Goal: Submit feedback/report problem: Submit feedback/report problem

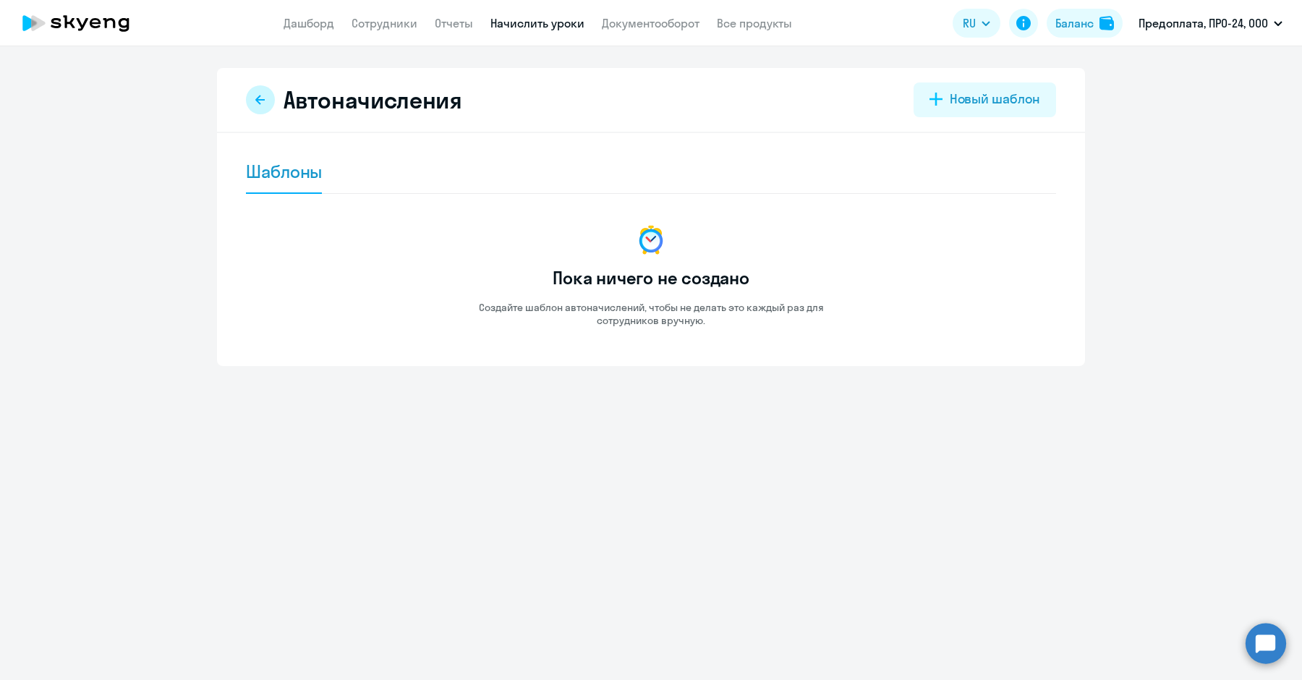
click at [260, 103] on icon at bounding box center [259, 99] width 9 height 9
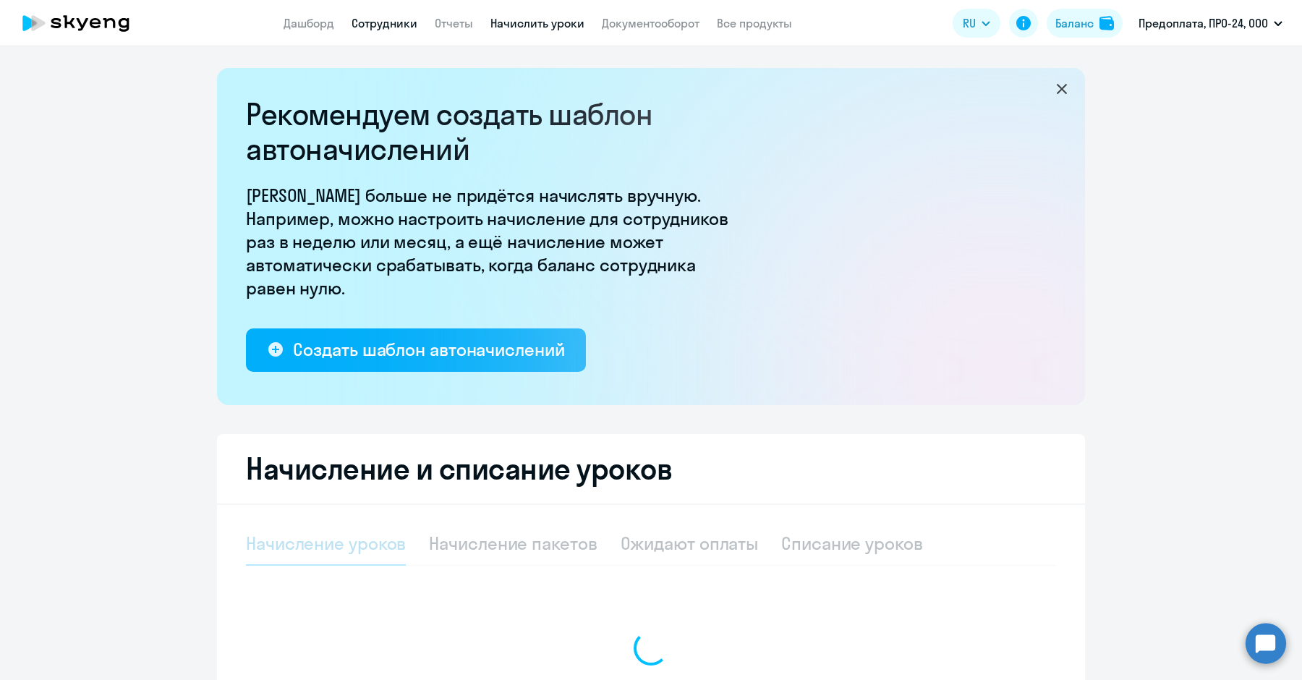
select select "10"
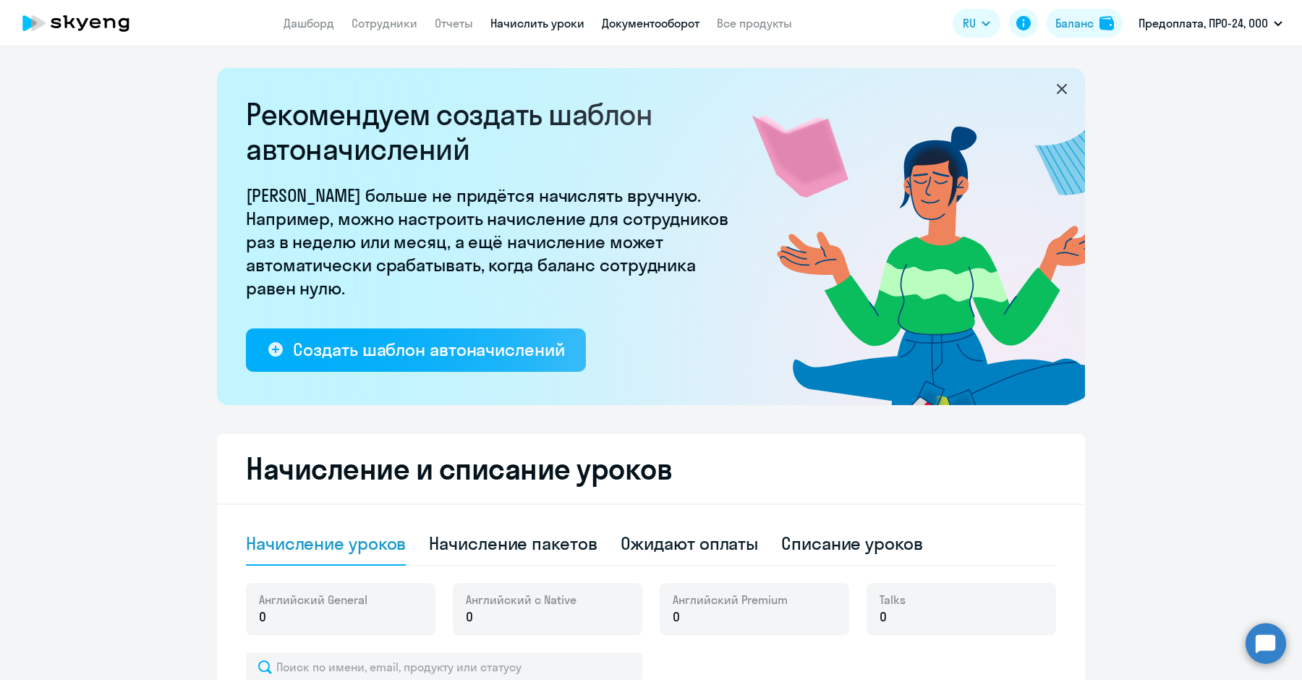
click at [670, 20] on link "Документооборот" at bounding box center [651, 23] width 98 height 14
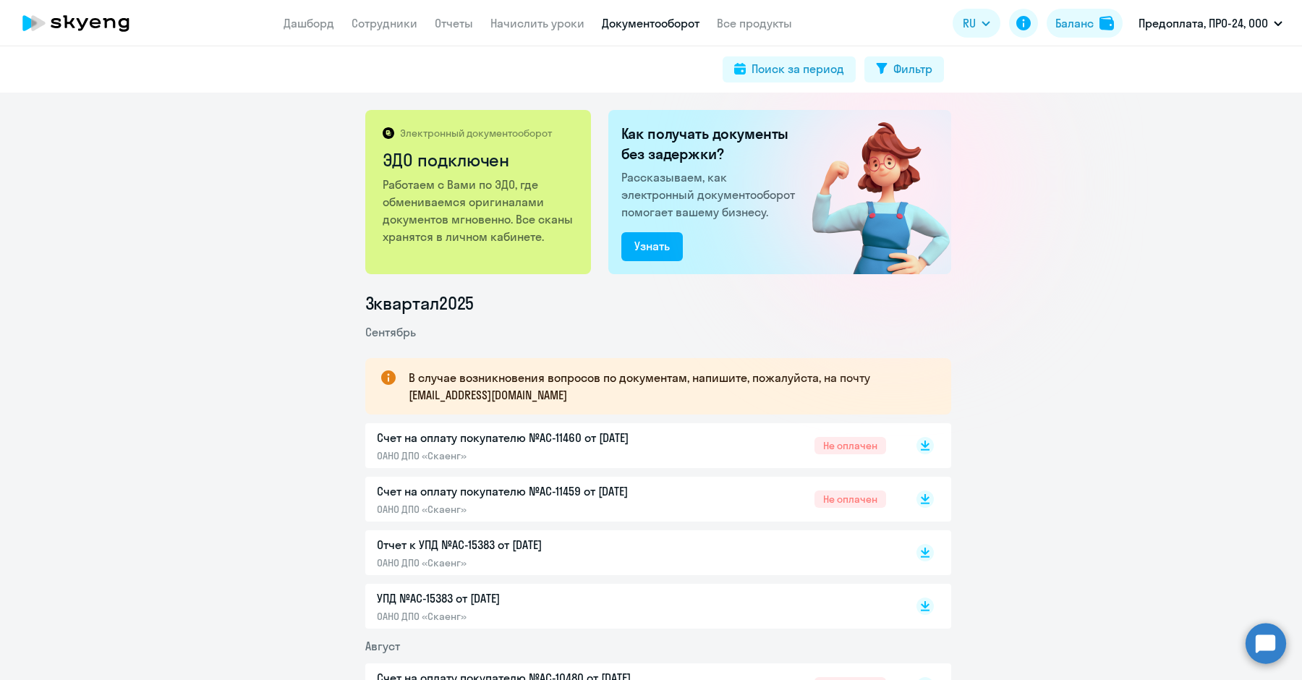
click at [1256, 640] on circle at bounding box center [1266, 643] width 41 height 41
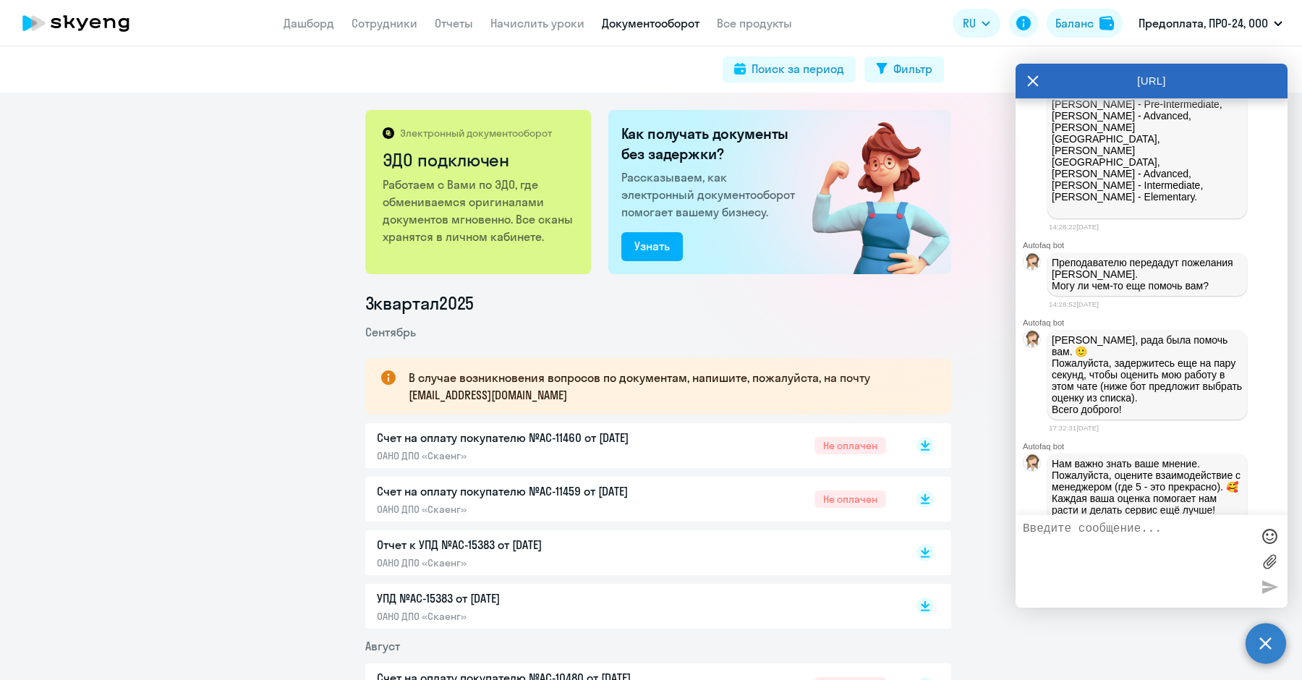
scroll to position [4982, 0]
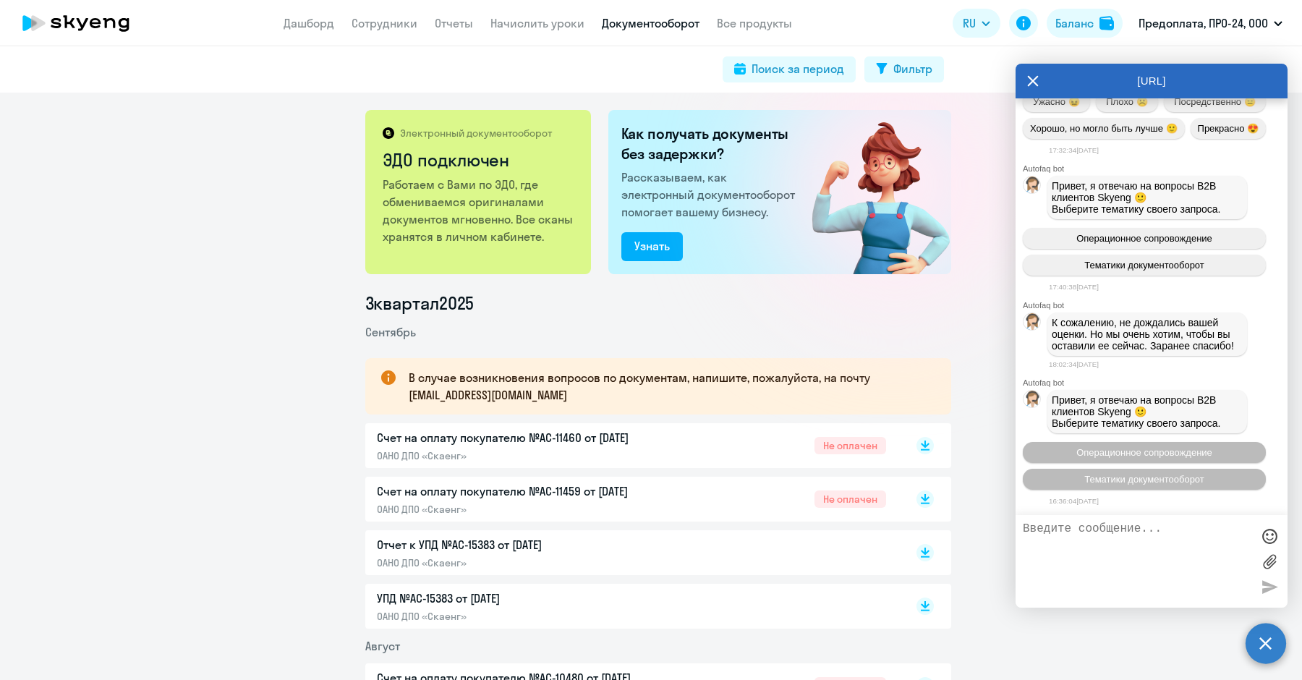
click at [1062, 600] on div at bounding box center [1152, 561] width 272 height 93
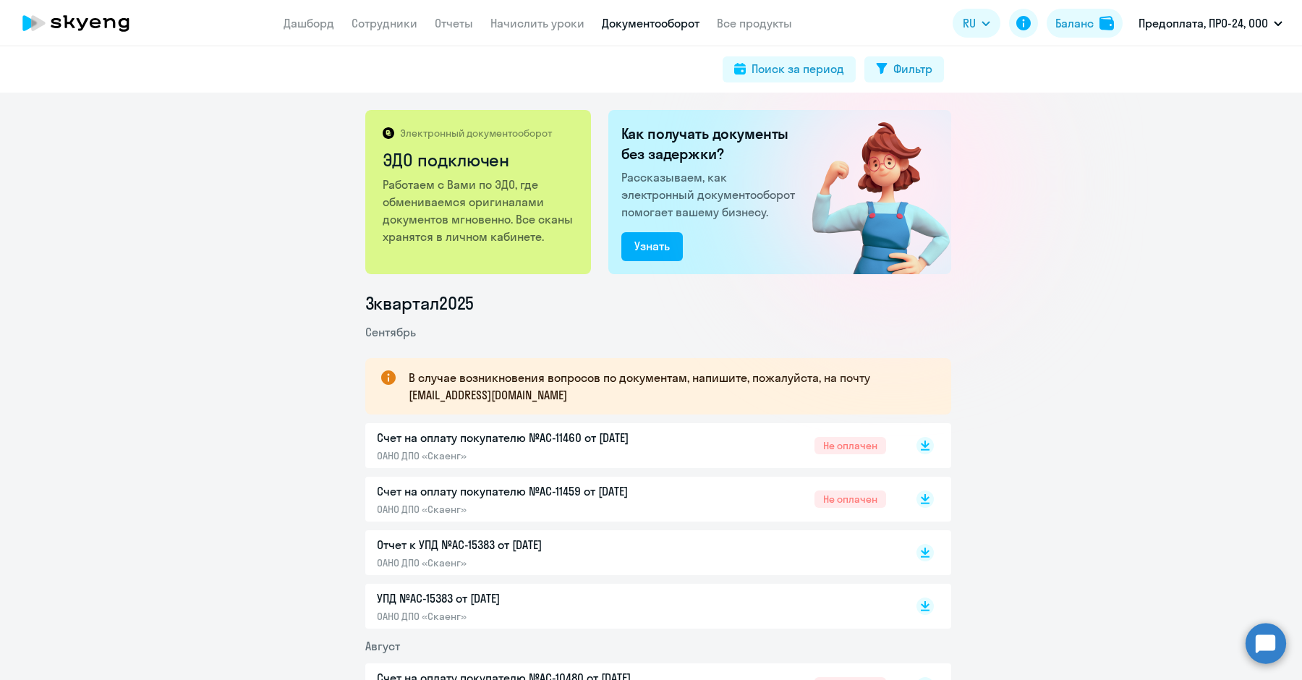
click at [522, 33] on app-header "Дашборд Сотрудники Отчеты Начислить уроки Документооборот Все продукты Дашборд …" at bounding box center [651, 23] width 1302 height 46
click at [513, 18] on link "Начислить уроки" at bounding box center [537, 23] width 94 height 14
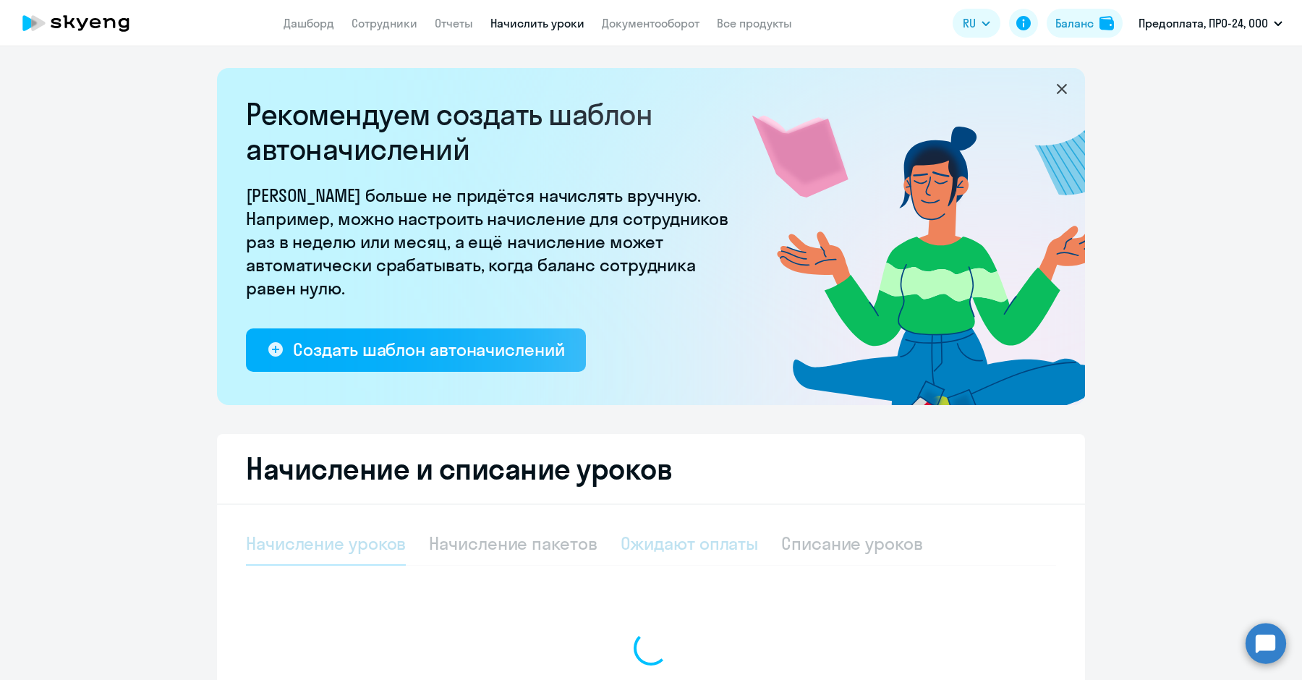
select select "10"
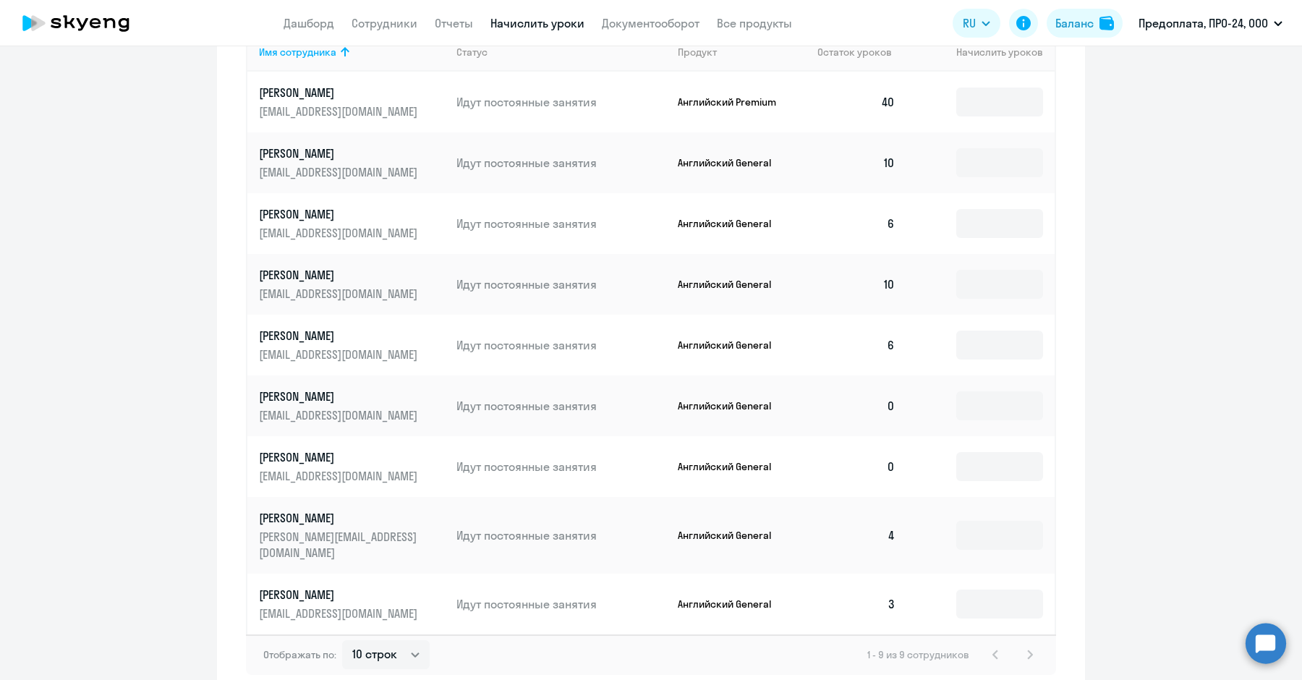
scroll to position [670, 0]
click at [960, 462] on input at bounding box center [999, 464] width 87 height 29
click at [956, 394] on input at bounding box center [999, 403] width 87 height 29
click at [968, 461] on input at bounding box center [999, 464] width 87 height 29
click at [956, 399] on input at bounding box center [999, 403] width 87 height 29
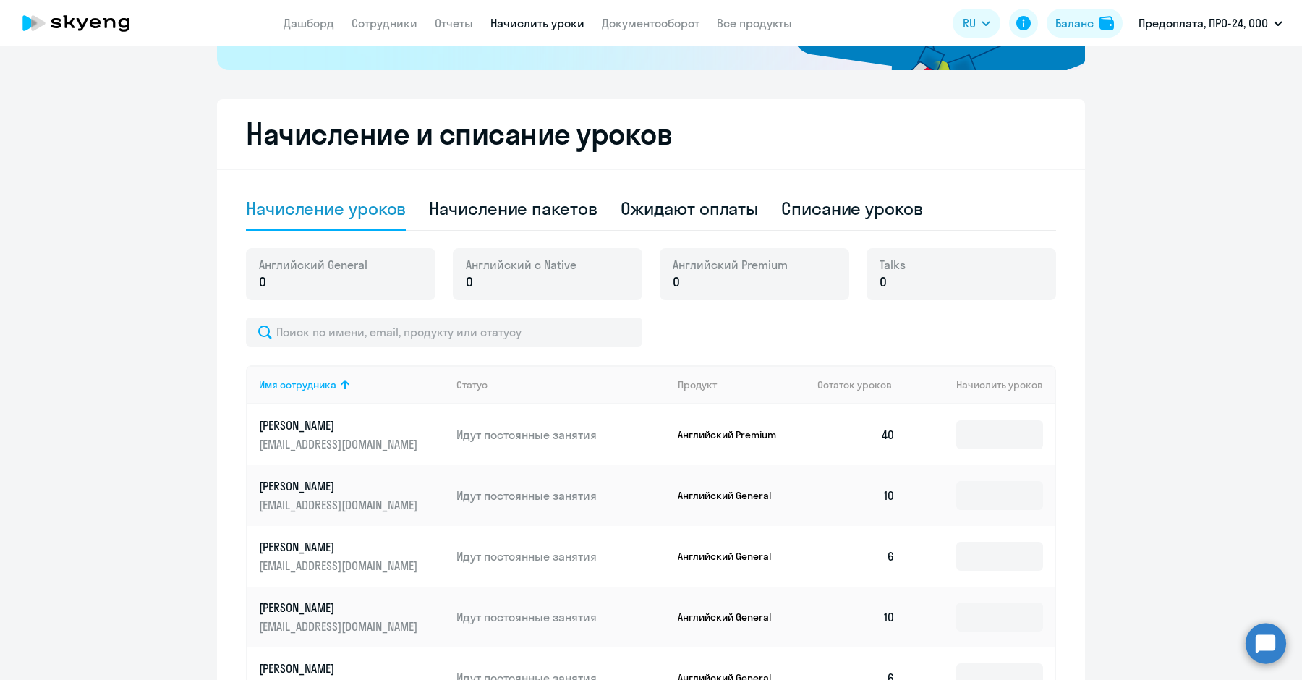
scroll to position [366, 0]
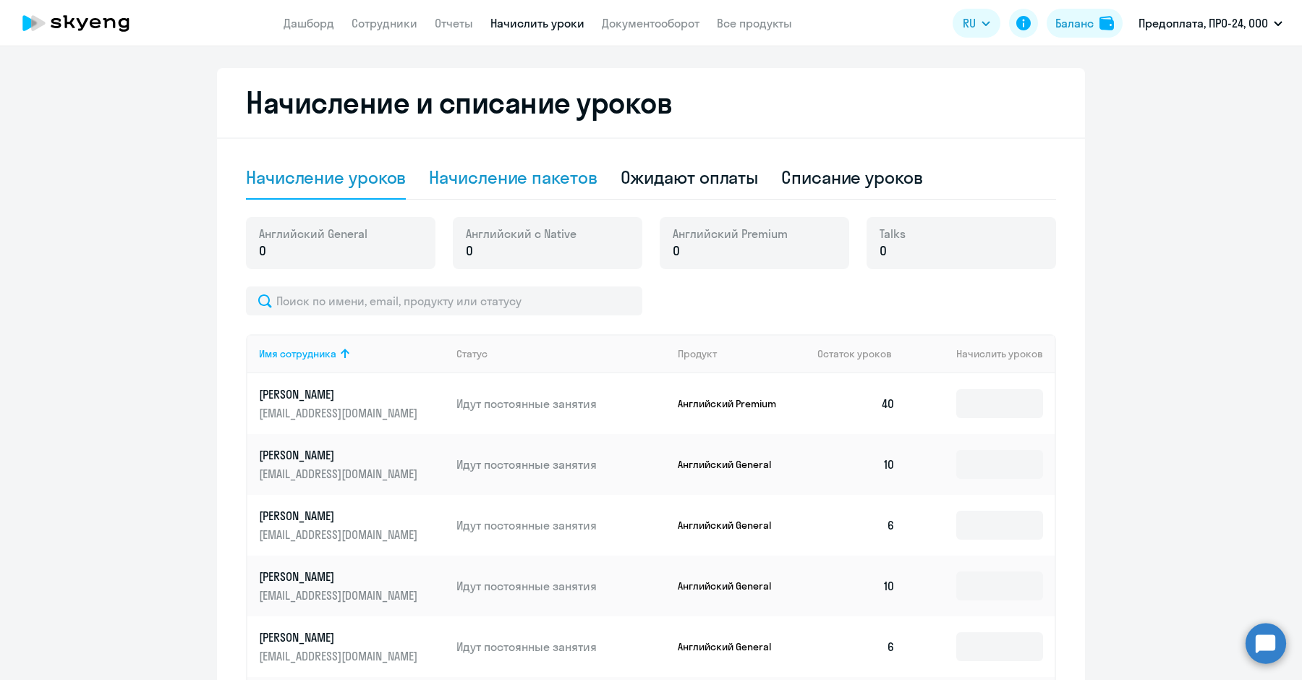
click at [512, 176] on div "Начисление пакетов" at bounding box center [513, 177] width 168 height 23
select select "10"
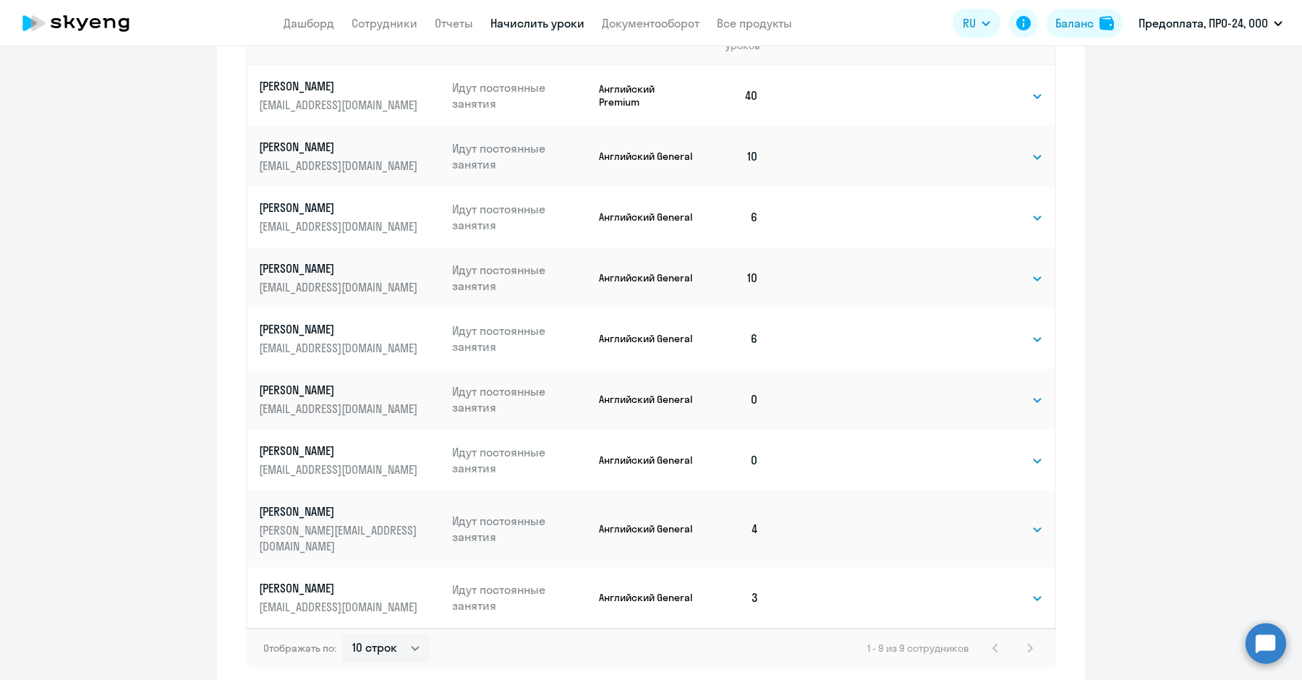
scroll to position [786, 0]
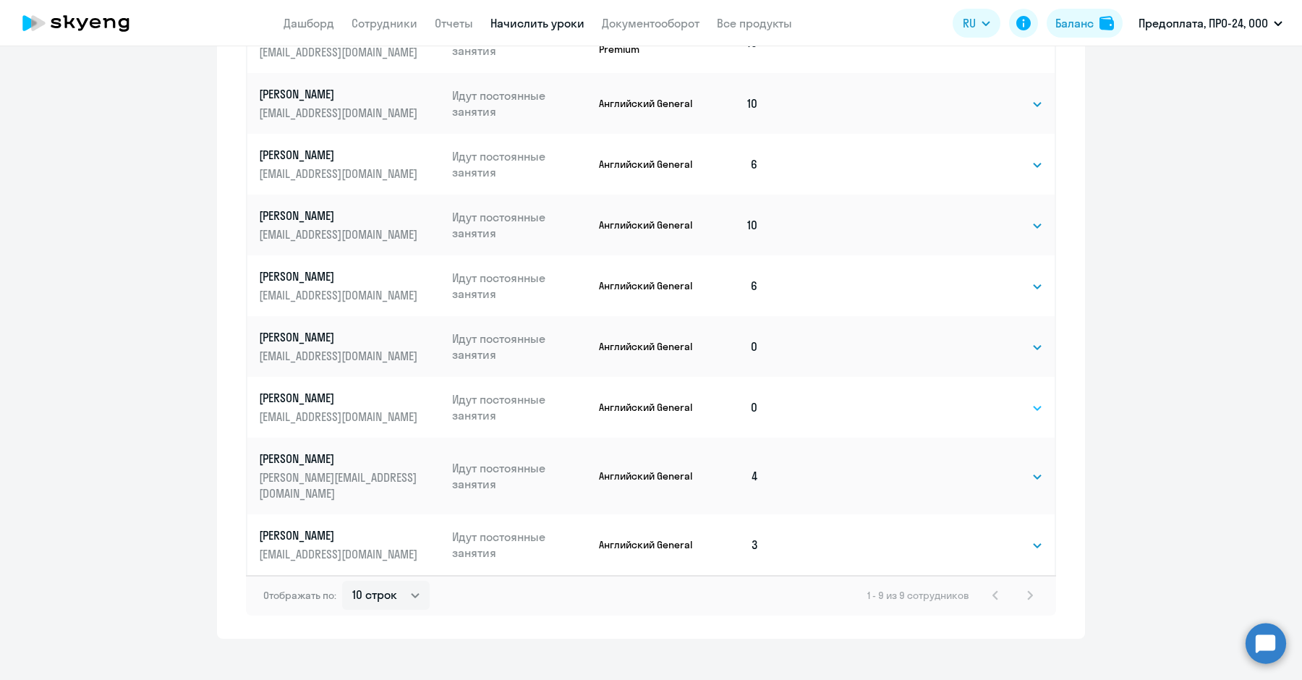
click at [1000, 409] on select "Выбрать 4 8 16 32 64 96 128" at bounding box center [1013, 407] width 59 height 17
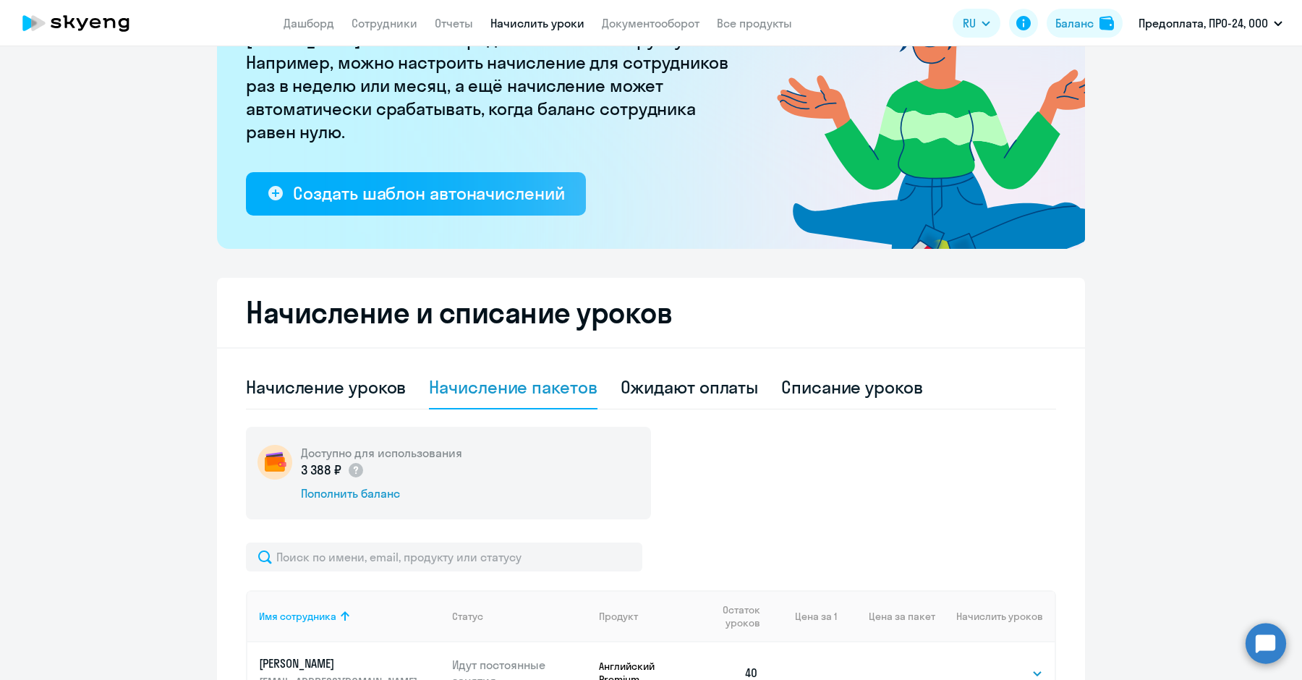
scroll to position [0, 0]
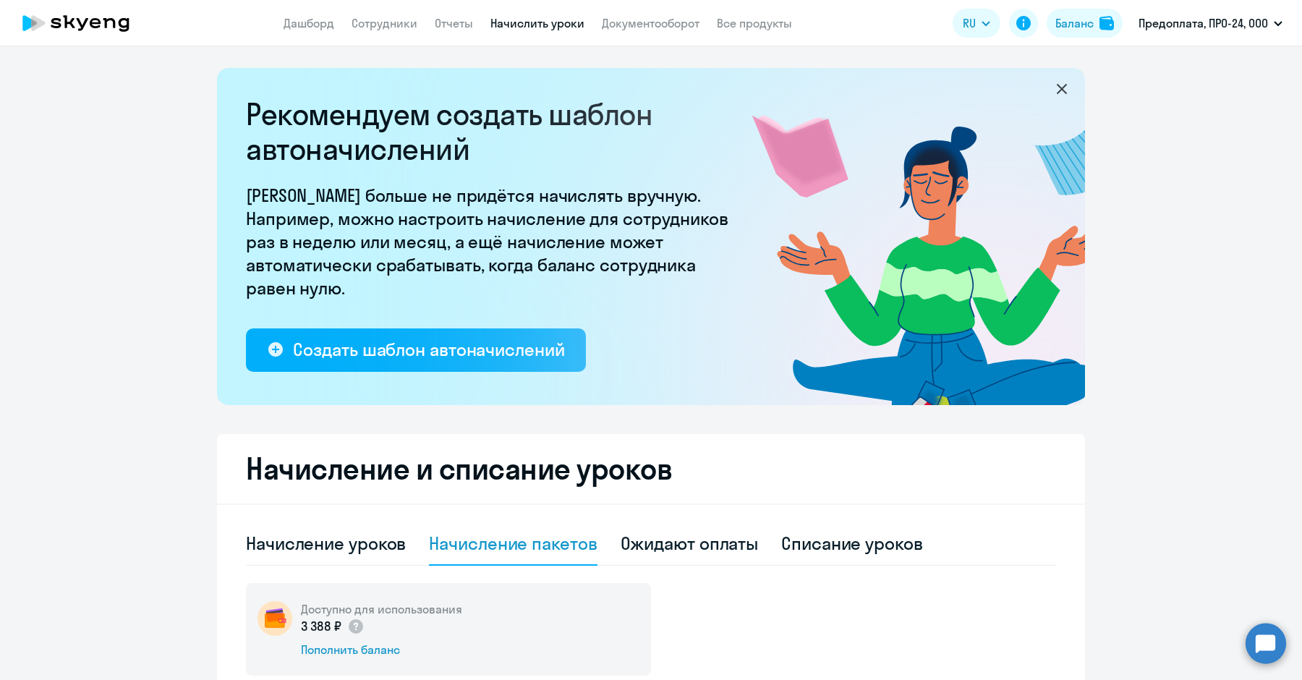
click at [1255, 650] on circle at bounding box center [1266, 643] width 41 height 41
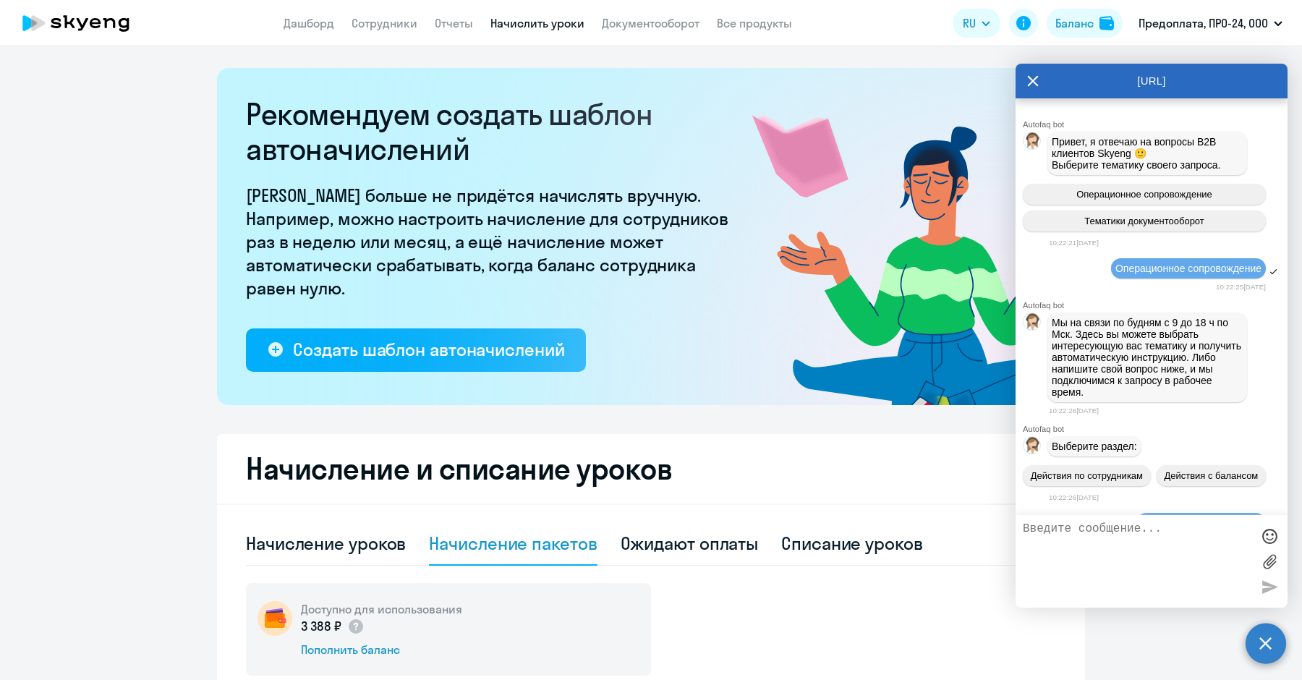
scroll to position [4982, 0]
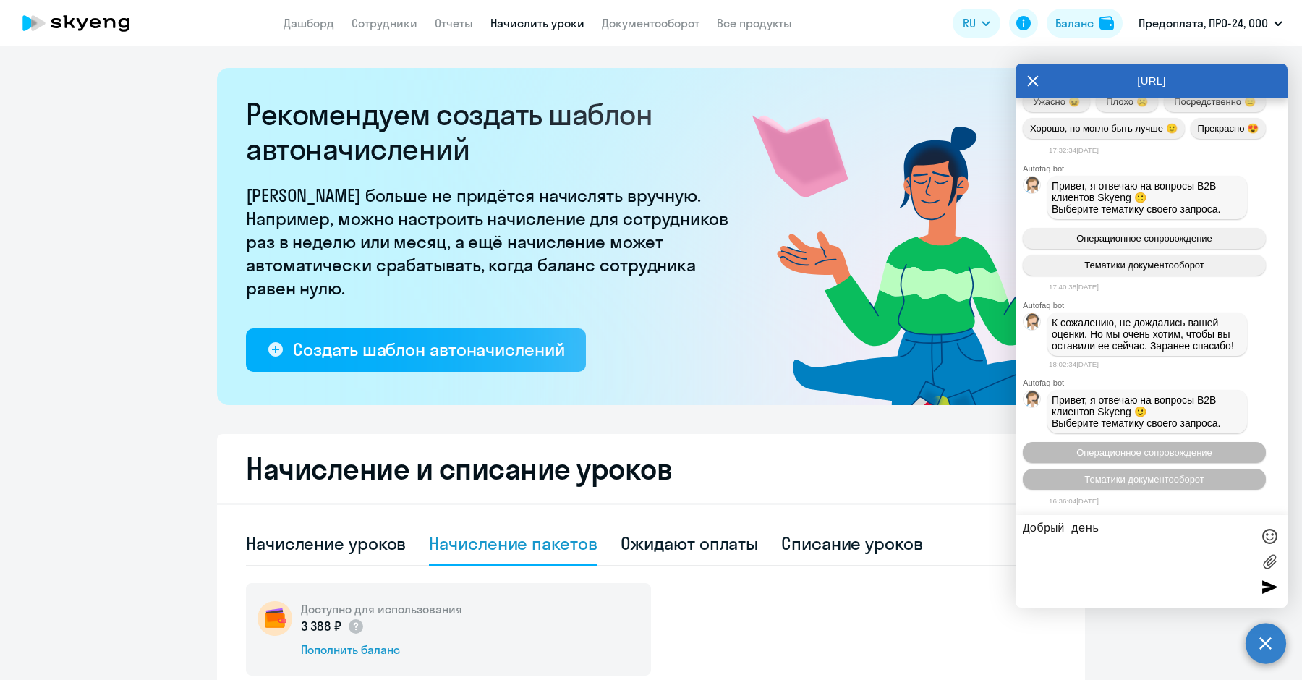
type textarea "Добрый день!"
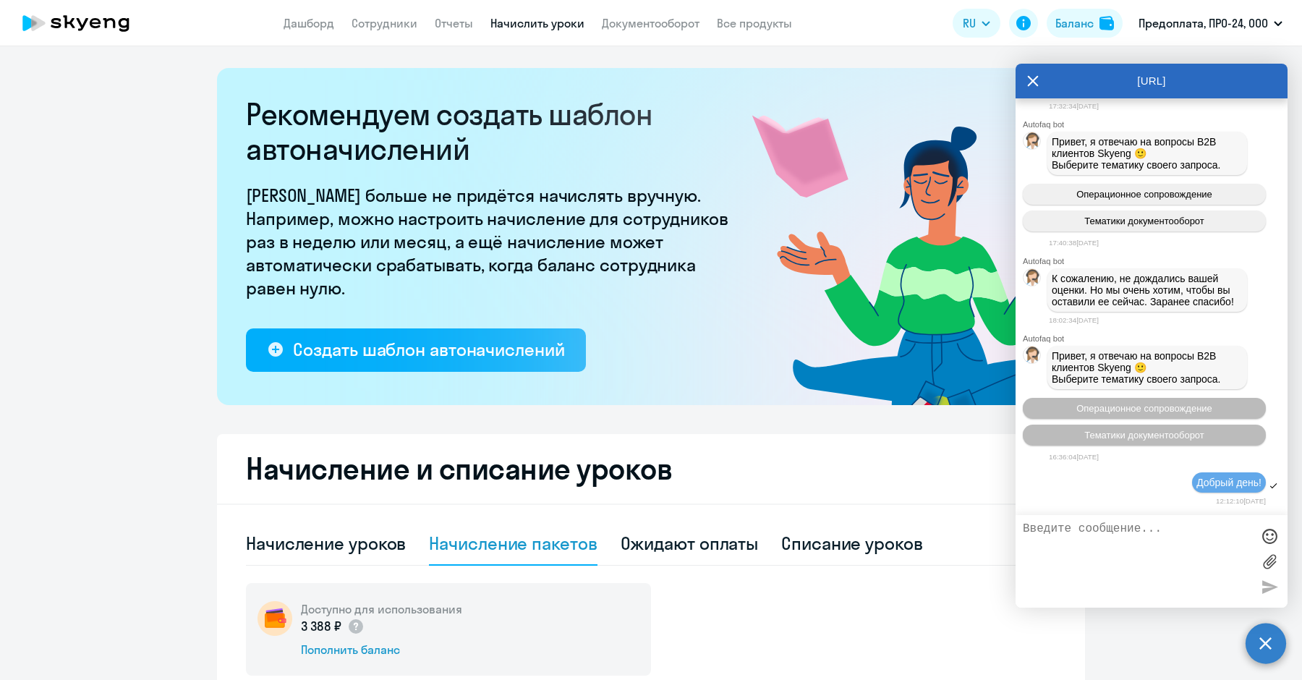
scroll to position [5266, 0]
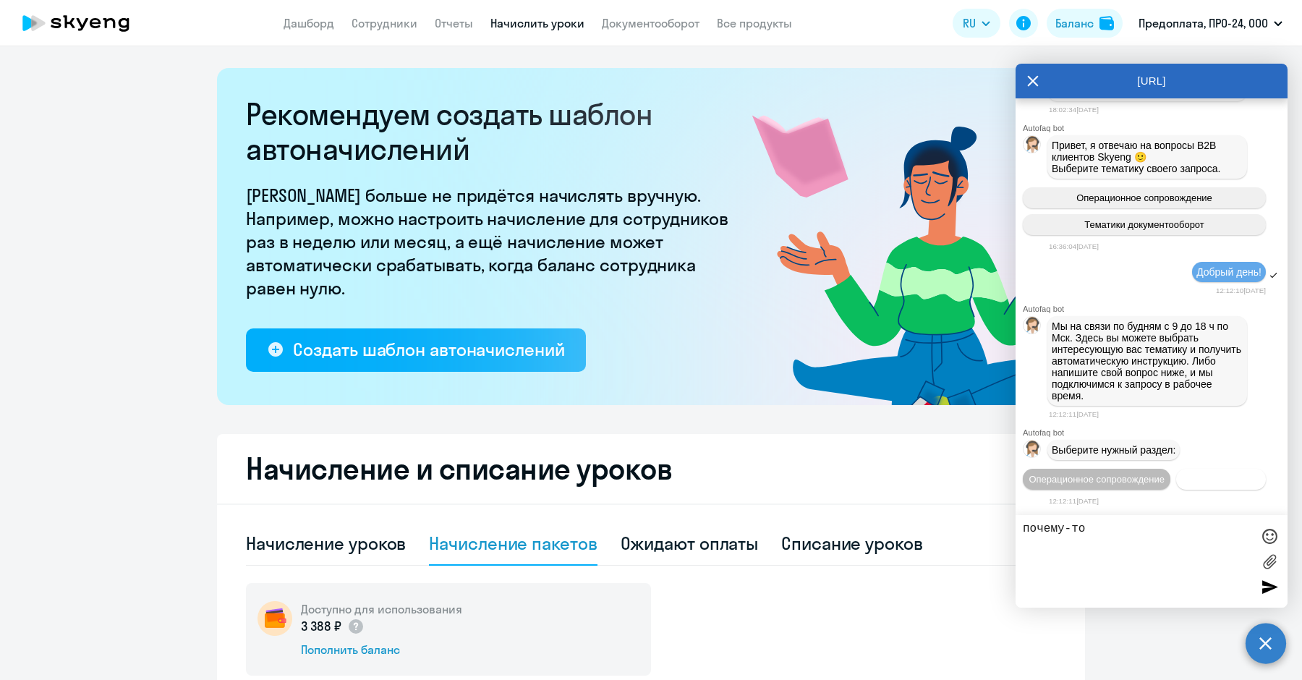
click at [1176, 474] on button "Документооборот" at bounding box center [1221, 479] width 90 height 21
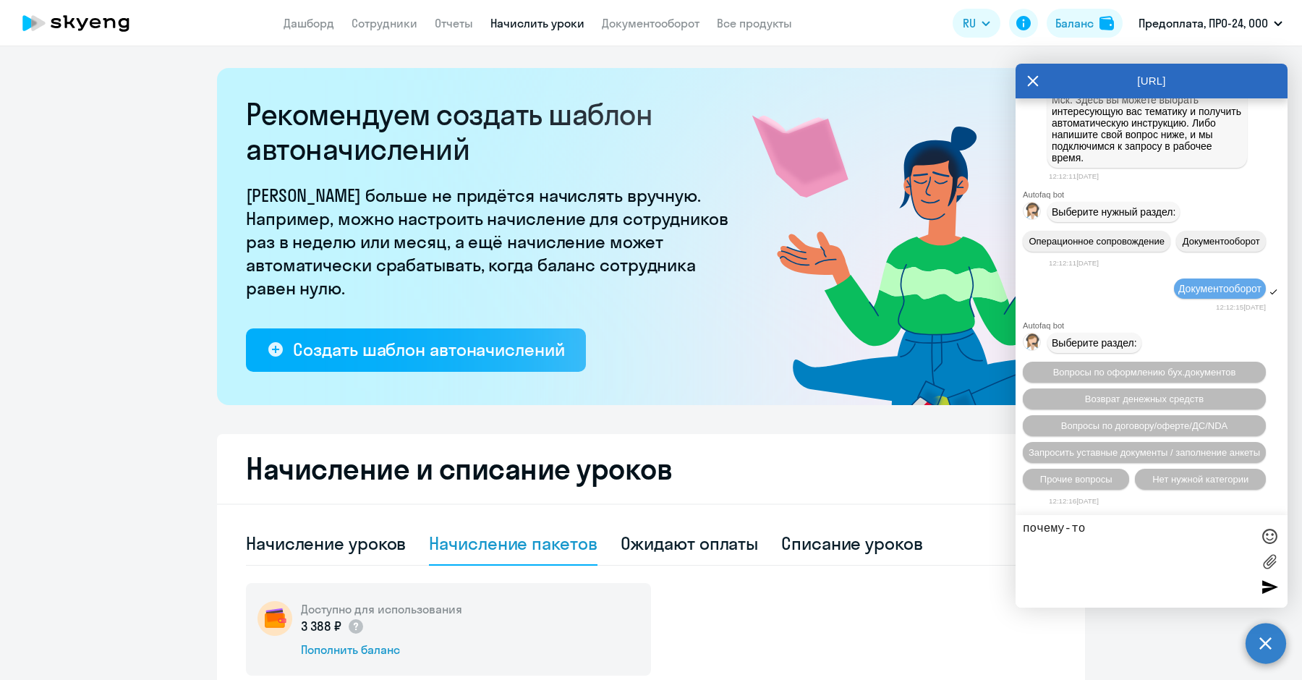
scroll to position [5502, 0]
click at [1087, 478] on span "Прочие вопросы" at bounding box center [1076, 479] width 72 height 11
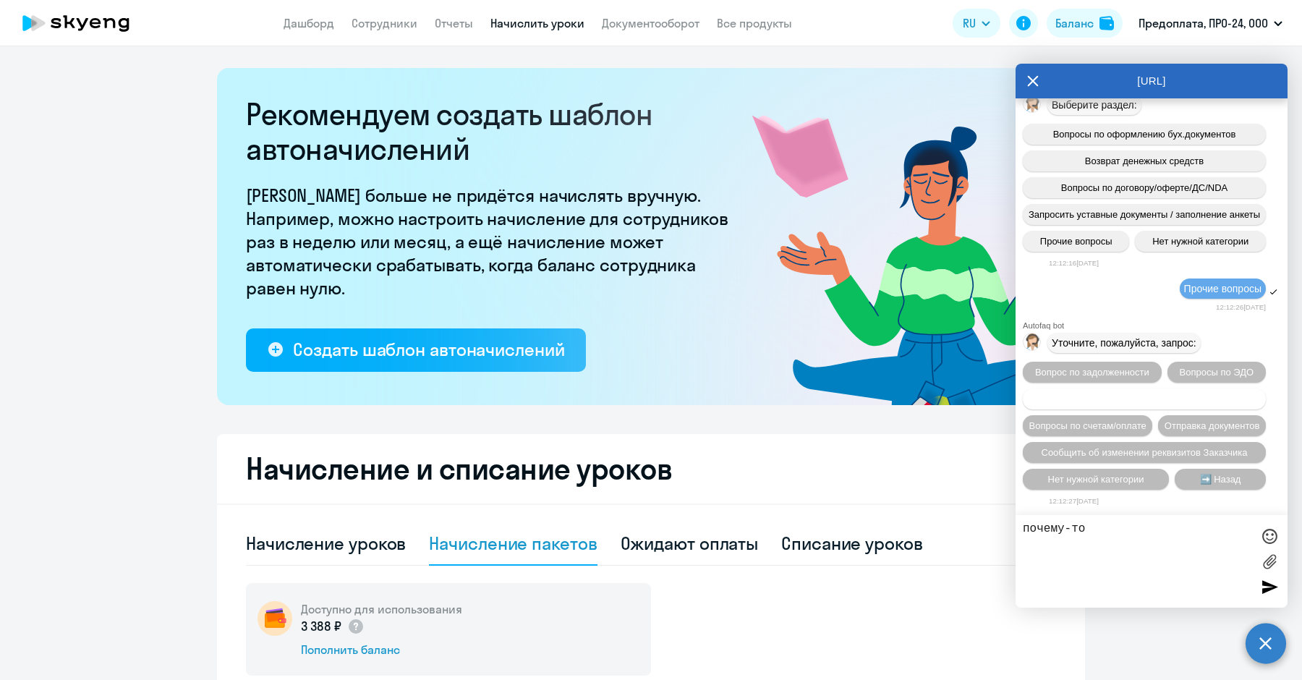
scroll to position [5766, 0]
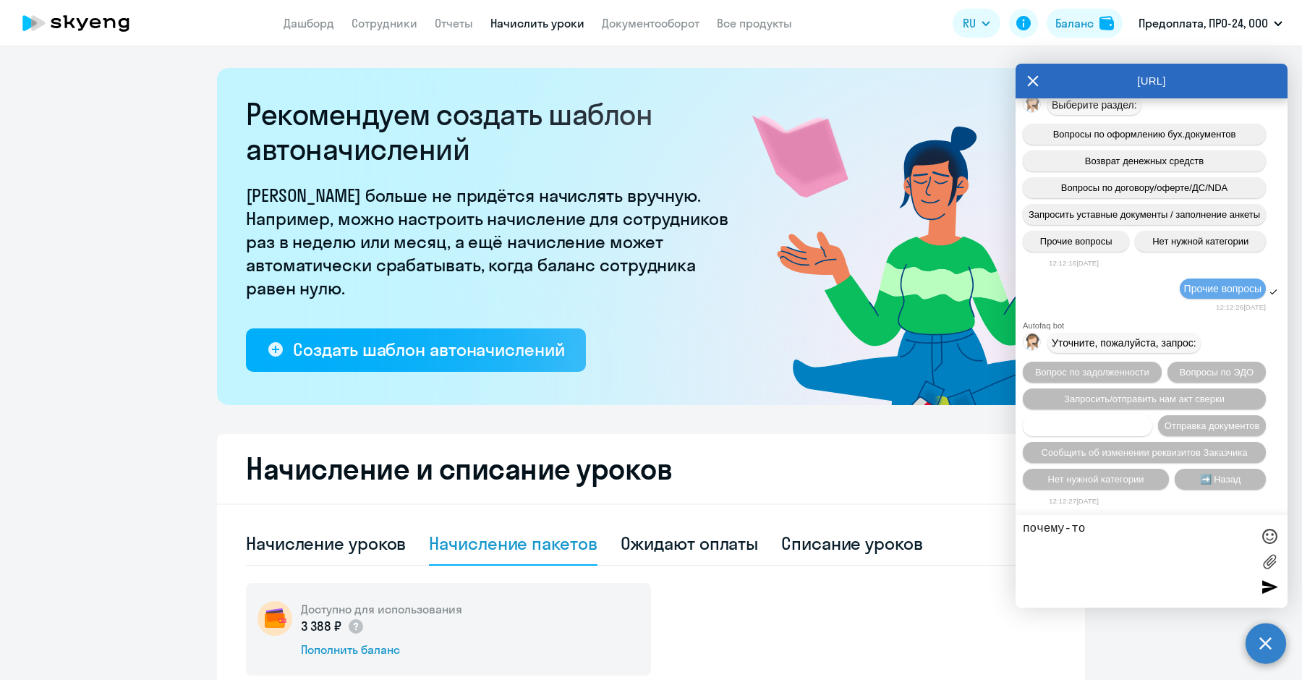
click at [1110, 420] on span "Вопросы по счетам/оплате" at bounding box center [1087, 425] width 117 height 11
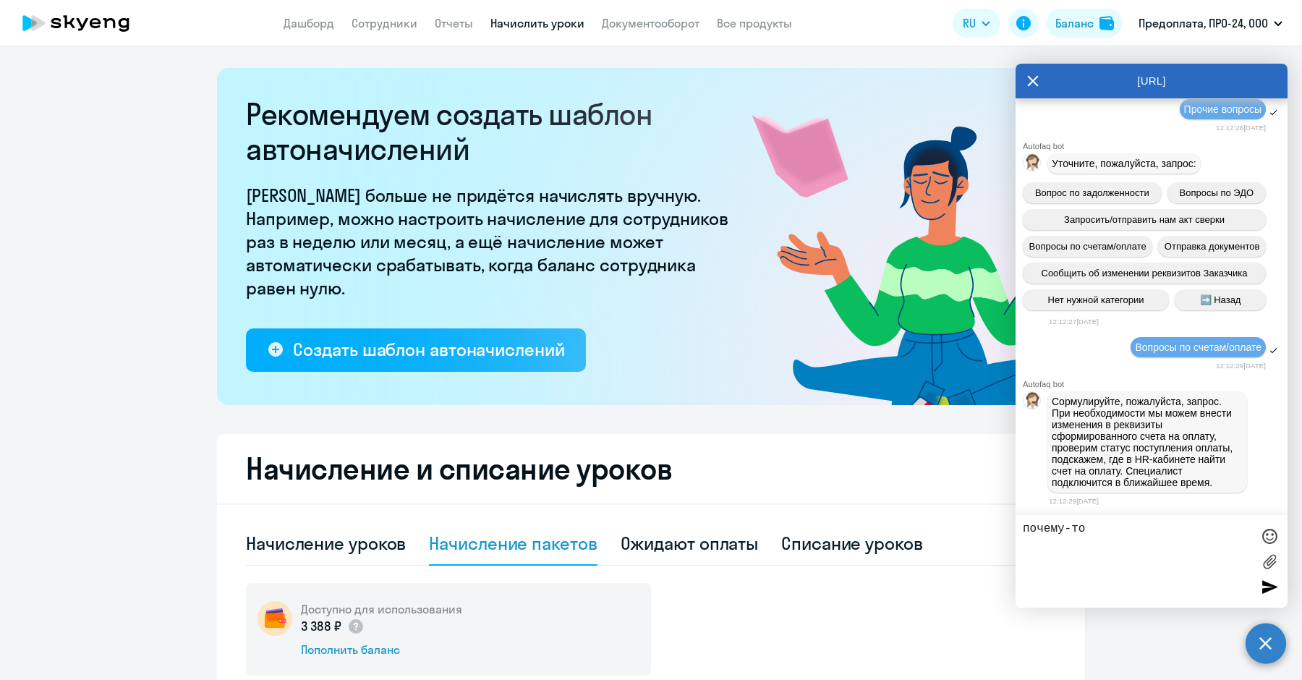
scroll to position [5961, 0]
click at [1102, 539] on textarea "почему-то" at bounding box center [1137, 561] width 229 height 78
click at [1213, 541] on textarea "До сих пор счета на сайте" at bounding box center [1137, 561] width 229 height 78
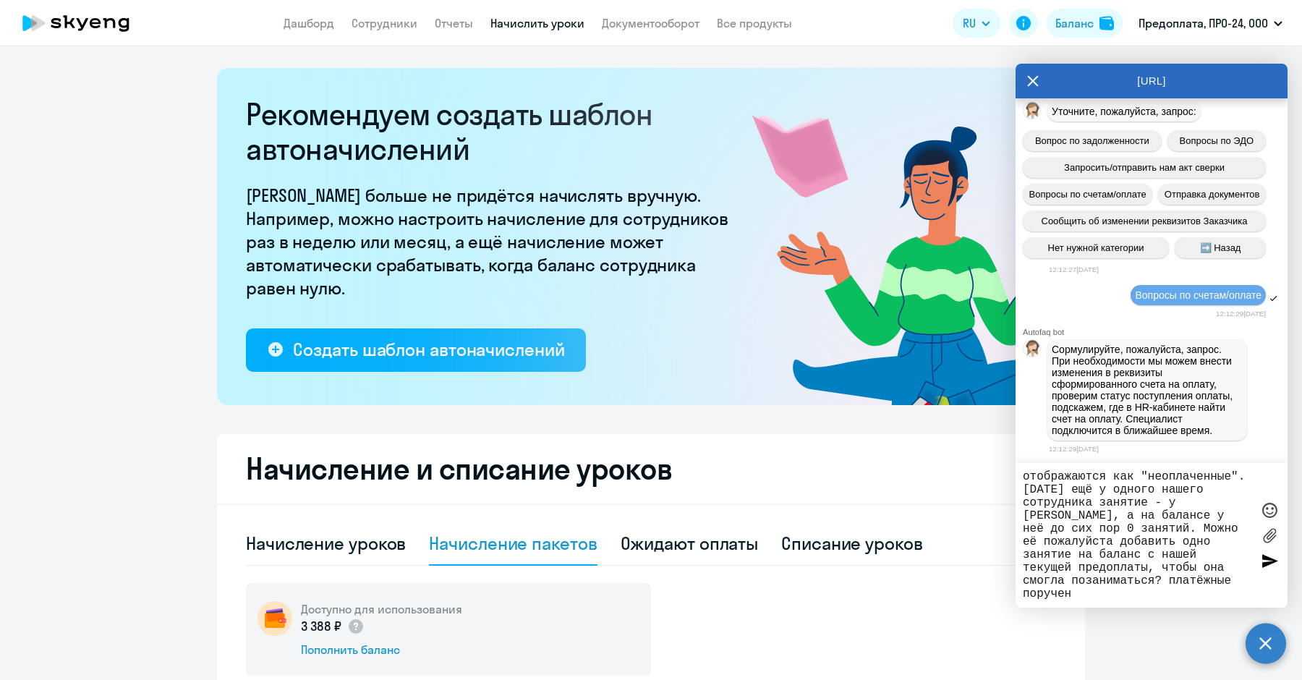
scroll to position [27, 0]
type textarea "До сих пор счета на сайте отображаются как "неоплаченные". [DATE] ещё у одного …"
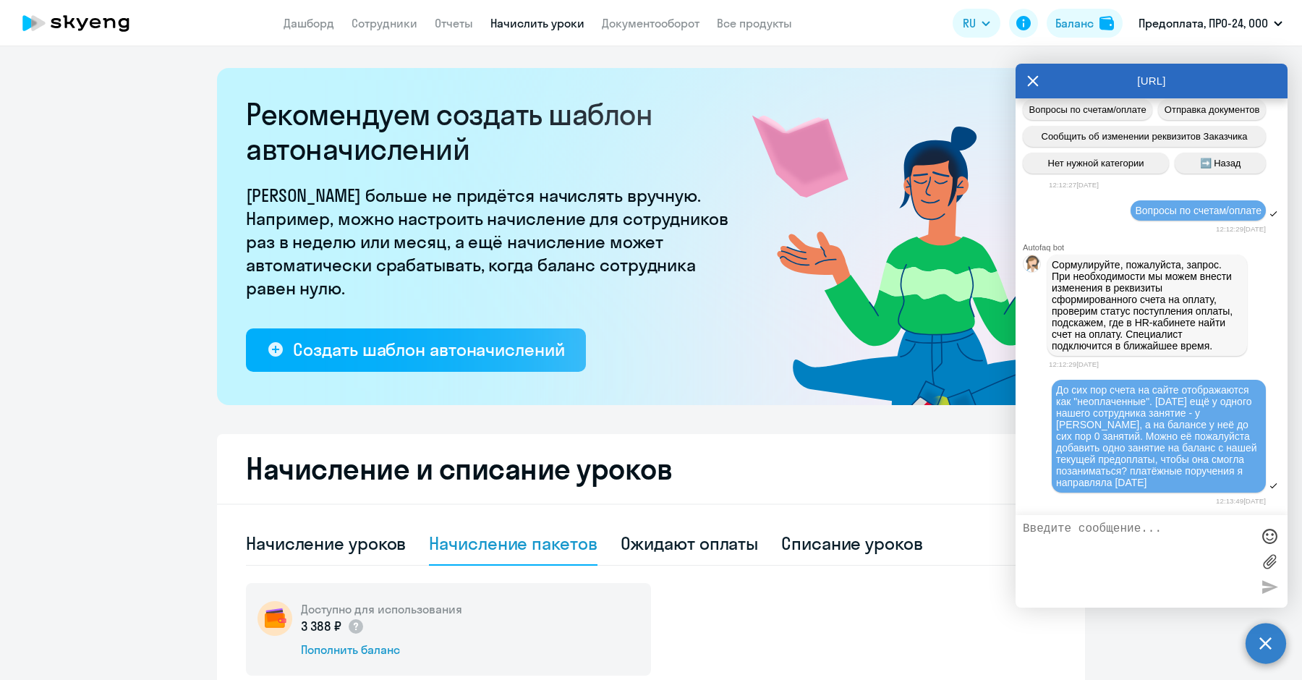
scroll to position [6112, 0]
